Goal: Navigation & Orientation: Understand site structure

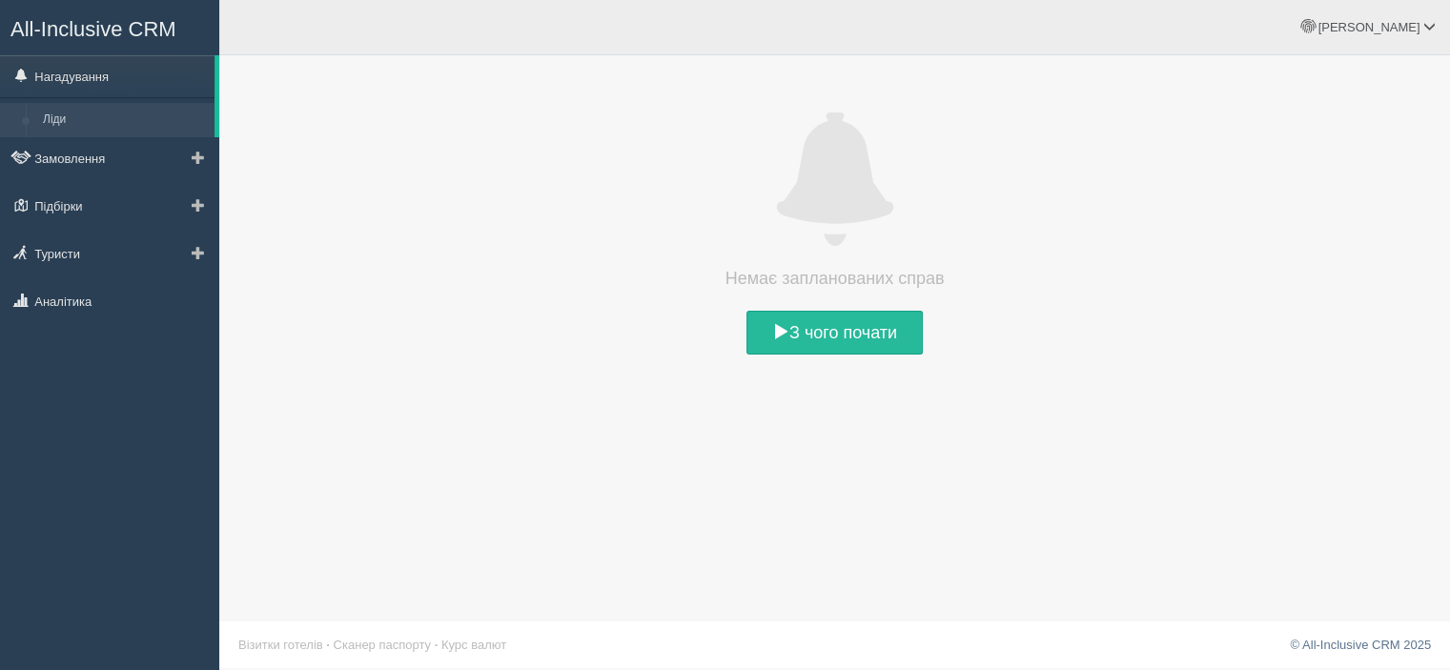
click at [67, 114] on link "Ліди" at bounding box center [124, 120] width 180 height 34
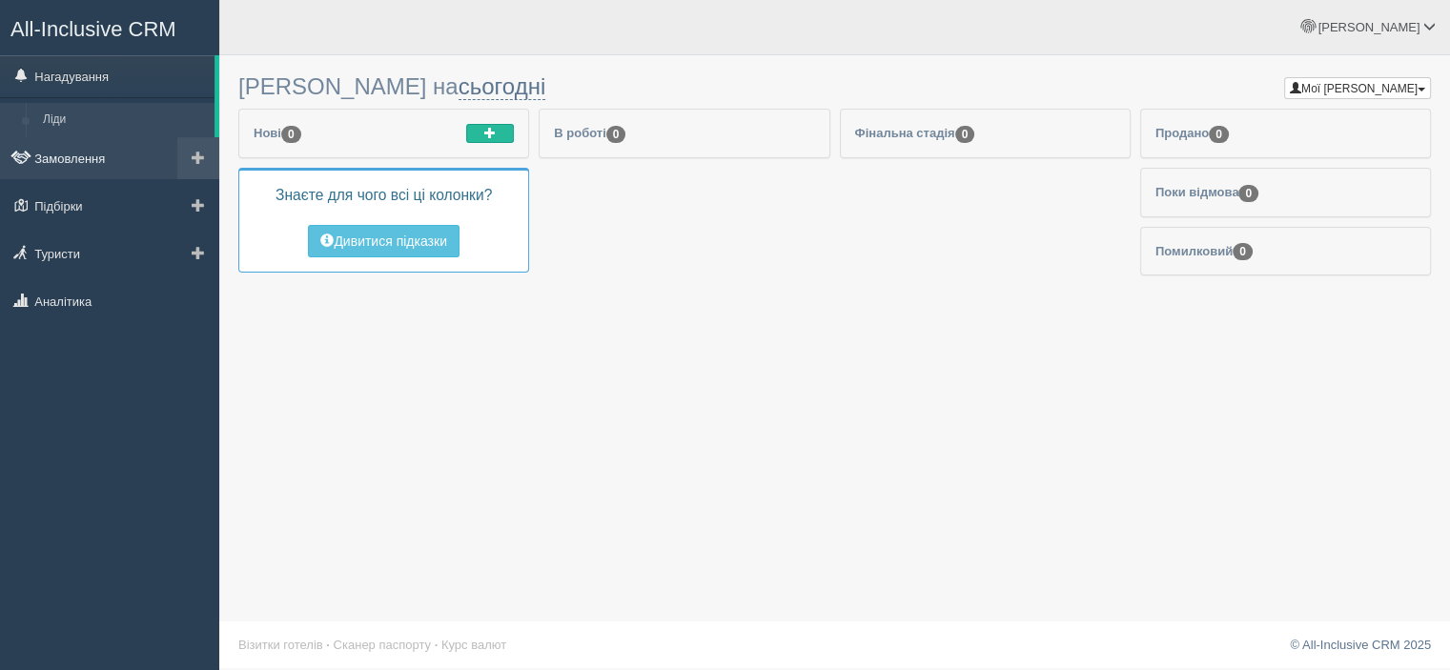
click at [95, 156] on link "Замовлення" at bounding box center [109, 158] width 219 height 42
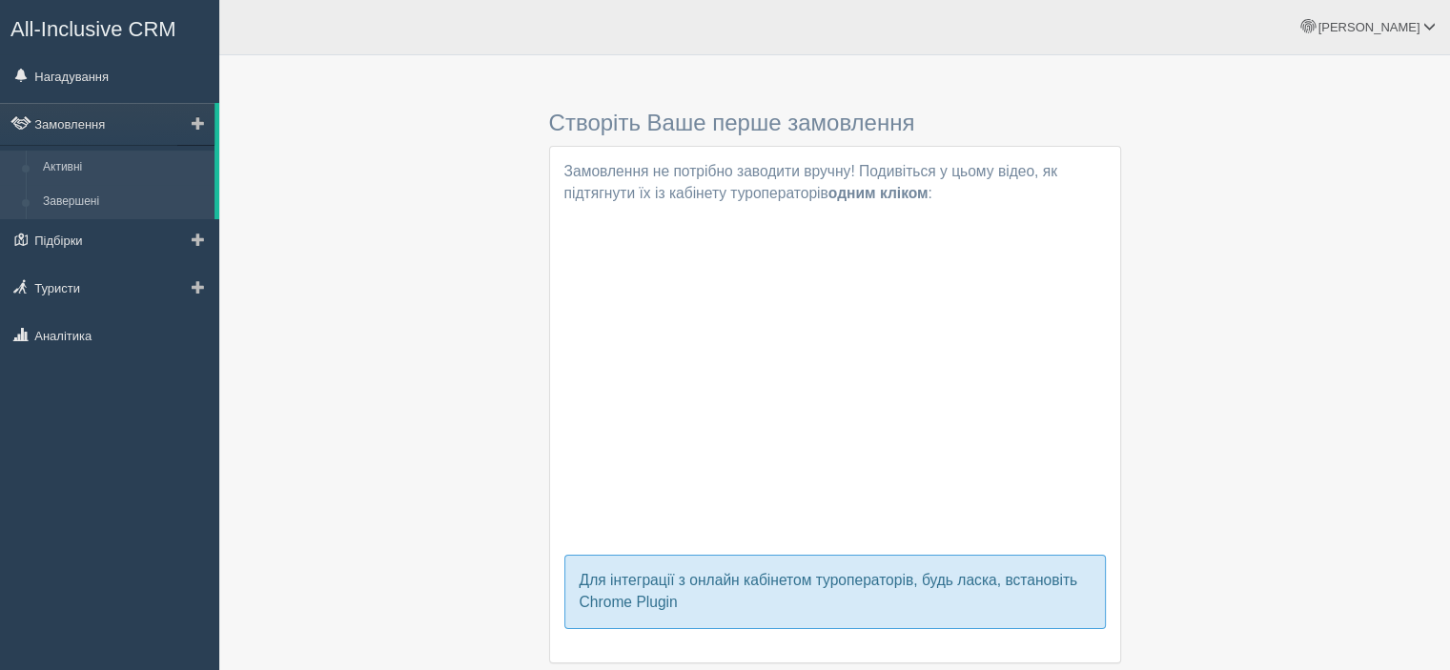
click at [72, 195] on link "Завершені" at bounding box center [124, 202] width 180 height 34
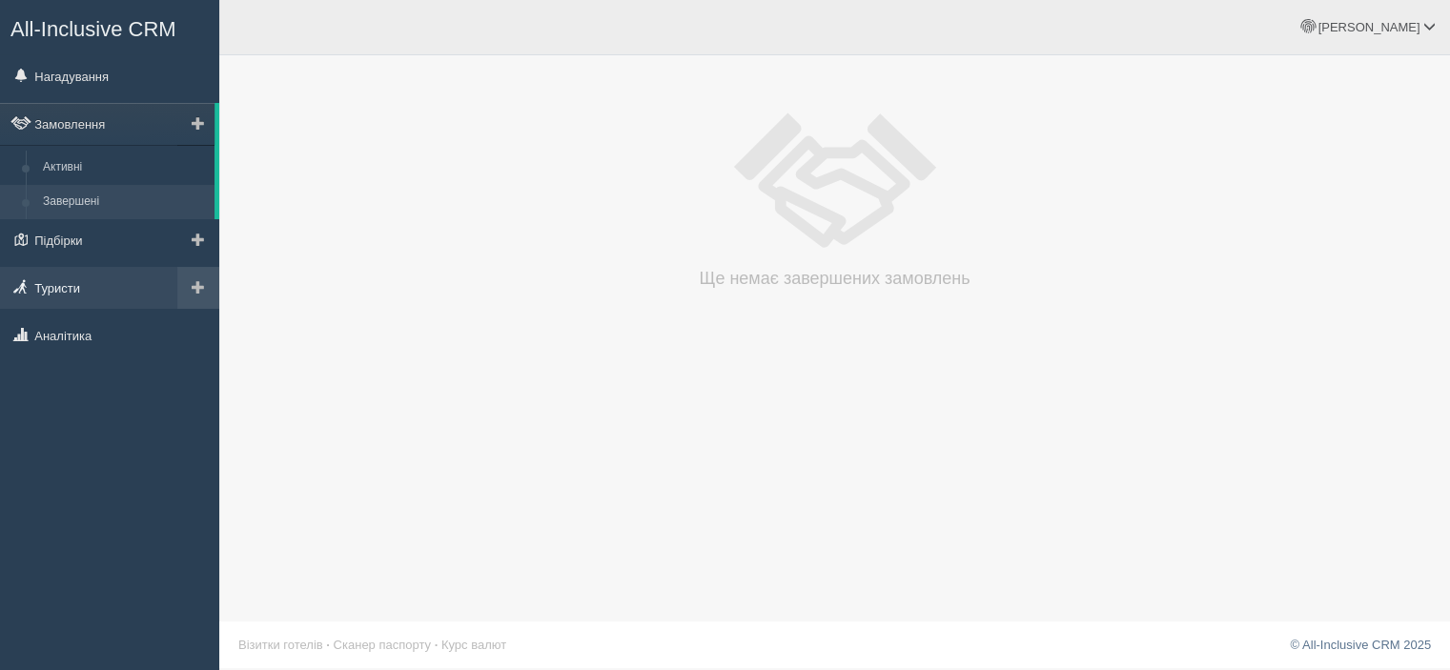
click at [86, 284] on link "Туристи" at bounding box center [109, 288] width 219 height 42
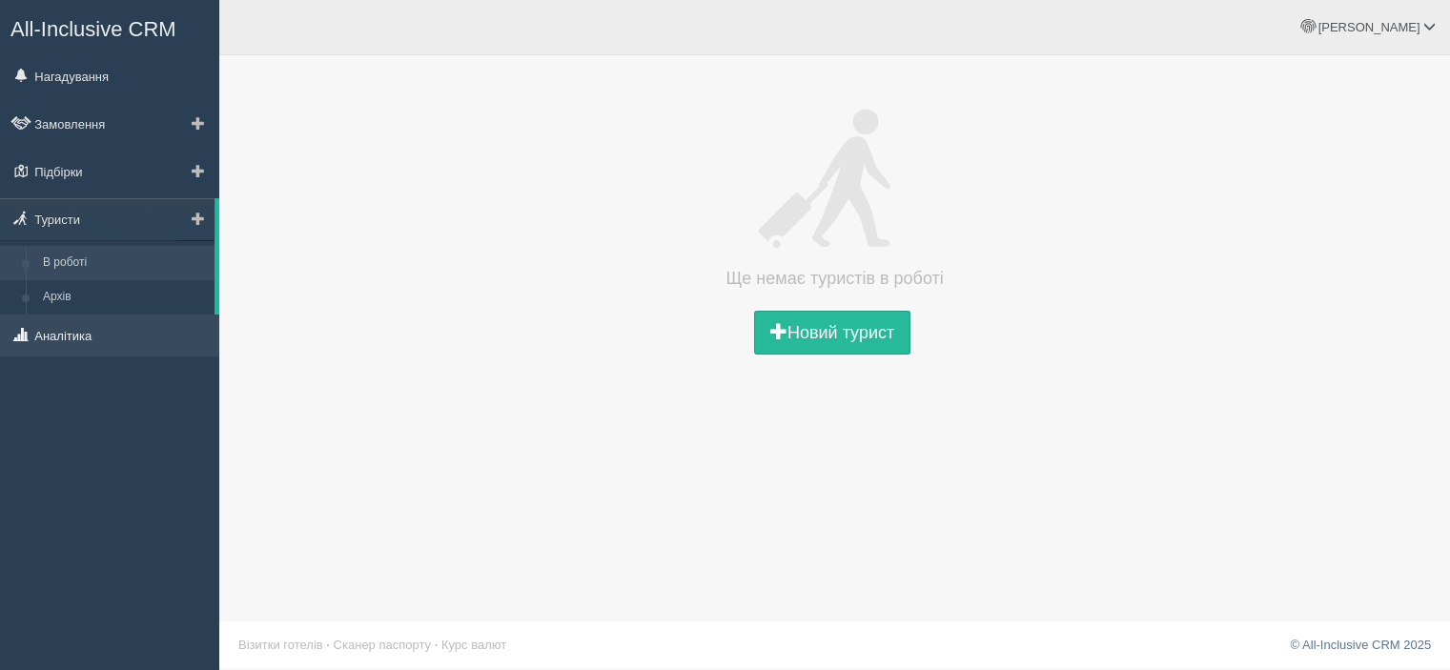
click at [51, 333] on link "Аналітика" at bounding box center [109, 336] width 219 height 42
drag, startPoint x: 51, startPoint y: 333, endPoint x: 87, endPoint y: 341, distance: 37.2
click at [51, 333] on link "Аналітика" at bounding box center [109, 336] width 219 height 42
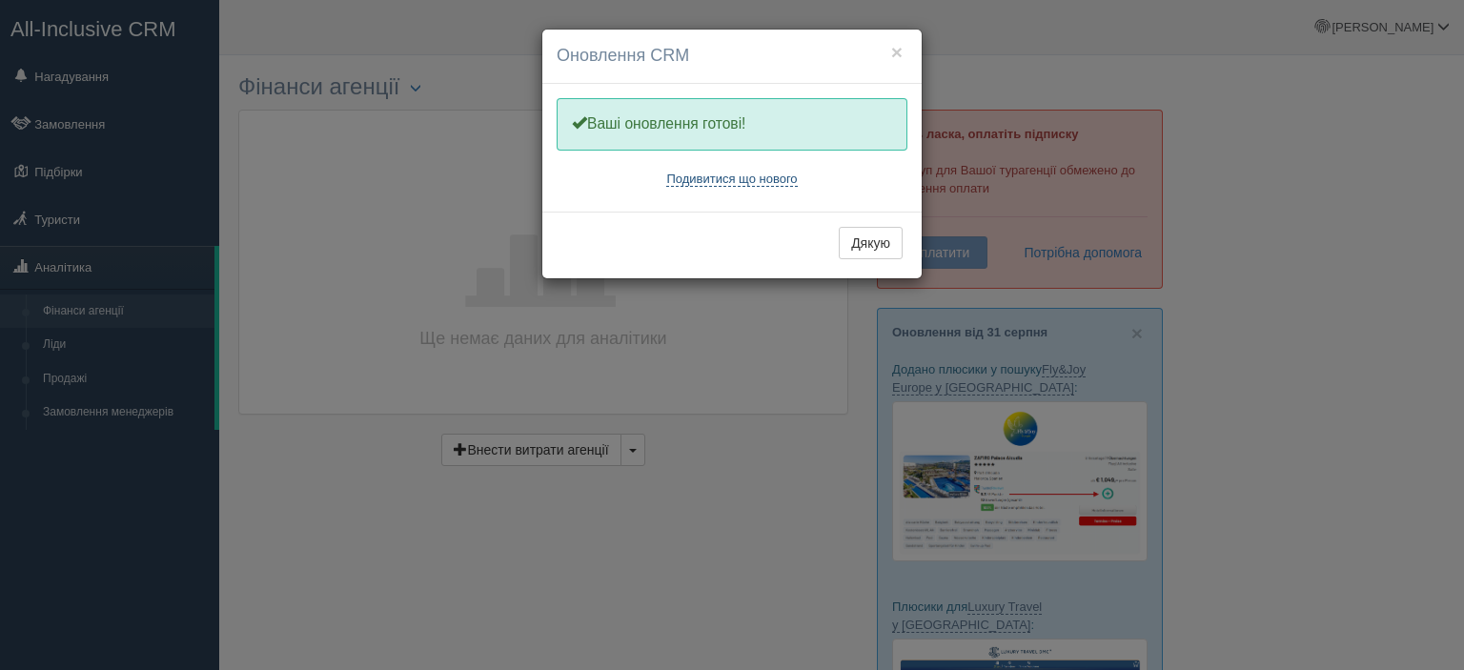
click at [783, 180] on link "Подивитися що нового" at bounding box center [731, 179] width 131 height 15
click at [901, 56] on button "×" at bounding box center [896, 52] width 11 height 20
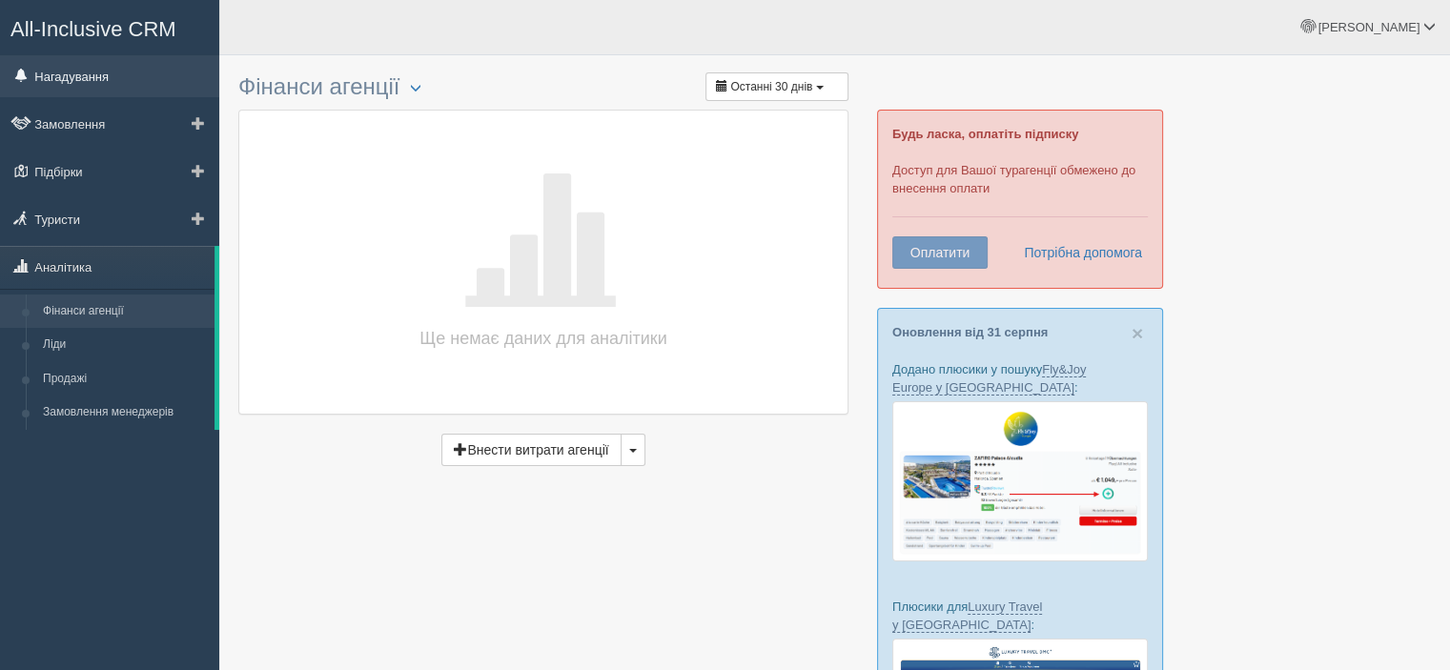
click at [62, 78] on link "Нагадування" at bounding box center [109, 76] width 219 height 42
